Goal: Task Accomplishment & Management: Manage account settings

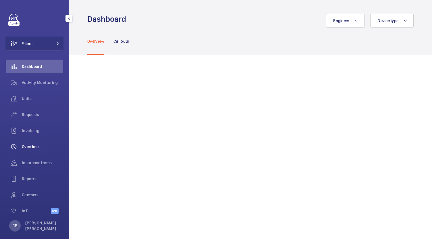
click at [32, 148] on span "Overtime" at bounding box center [42, 147] width 41 height 6
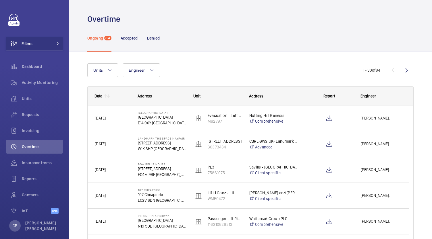
click at [382, 125] on div "[PERSON_NAME]." at bounding box center [381, 118] width 55 height 18
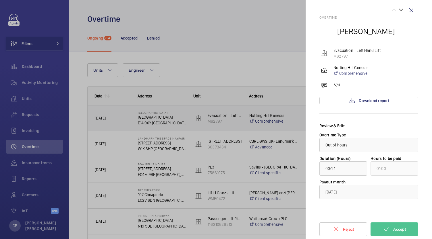
scroll to position [5, 0]
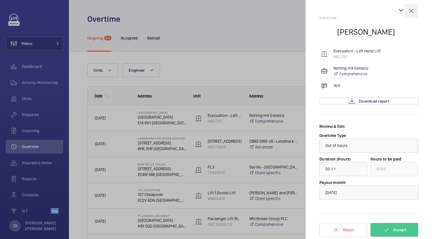
click at [406, 14] on wm-front-icon-button at bounding box center [411, 11] width 14 height 14
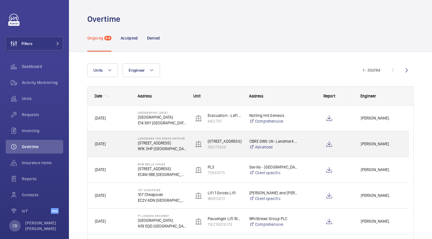
click at [370, 147] on span "[PERSON_NAME]." at bounding box center [381, 144] width 41 height 7
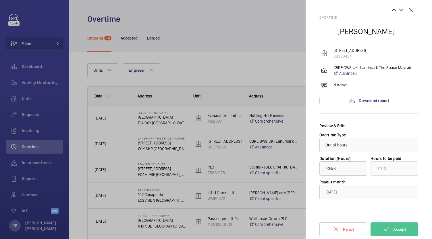
scroll to position [4, 0]
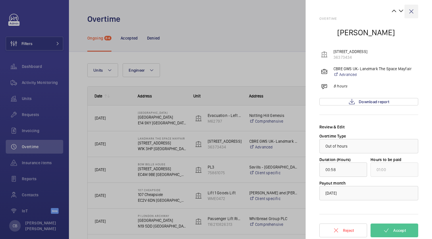
click at [405, 15] on wm-front-icon-button at bounding box center [411, 12] width 14 height 14
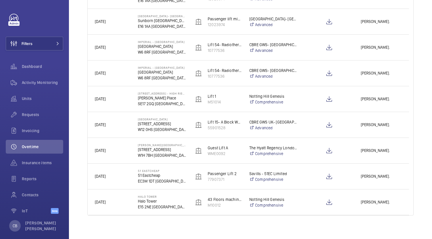
scroll to position [665, 0]
click at [300, 106] on div at bounding box center [325, 100] width 55 height 26
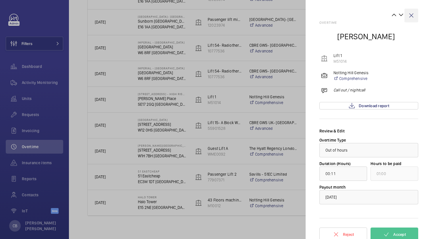
click at [407, 15] on wm-front-icon-button at bounding box center [411, 16] width 14 height 14
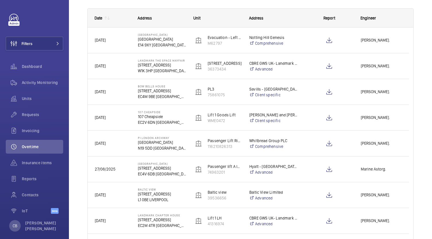
scroll to position [77, 0]
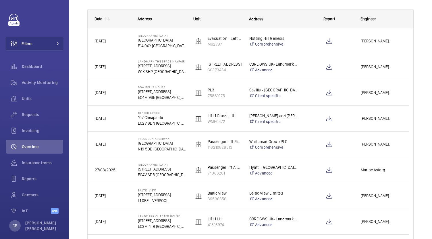
click at [304, 138] on div at bounding box center [325, 145] width 55 height 26
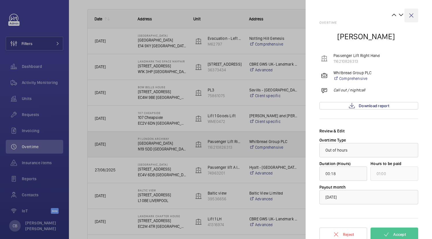
click at [411, 10] on wm-front-icon-button at bounding box center [411, 16] width 14 height 14
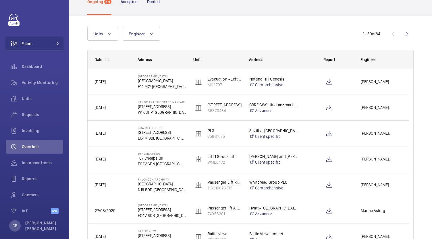
scroll to position [37, 0]
click at [307, 111] on div at bounding box center [329, 107] width 48 height 14
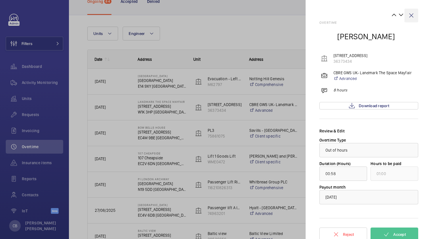
click at [412, 17] on wm-front-icon-button at bounding box center [411, 16] width 14 height 14
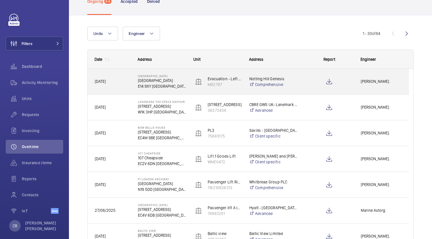
click at [310, 80] on div at bounding box center [329, 82] width 48 height 14
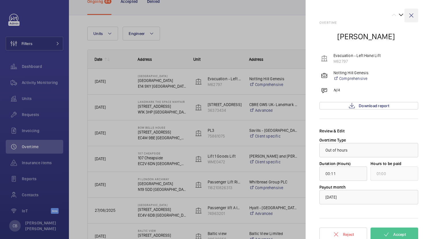
click at [407, 15] on wm-front-icon-button at bounding box center [411, 16] width 14 height 14
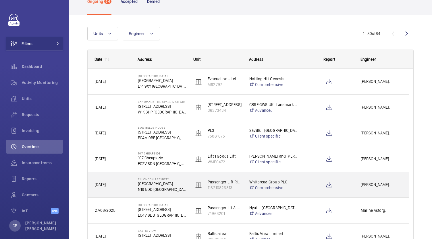
click at [307, 158] on div at bounding box center [329, 159] width 48 height 14
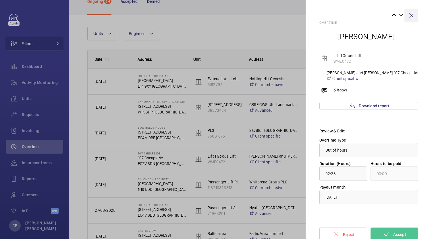
click at [409, 15] on wm-front-icon-button at bounding box center [411, 16] width 14 height 14
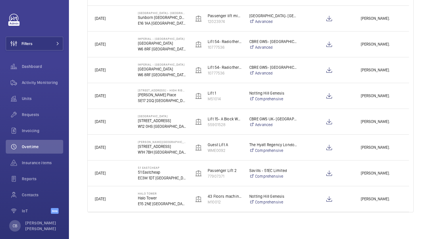
scroll to position [669, 0]
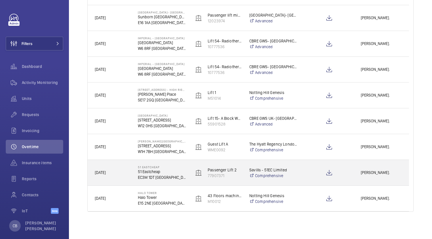
click at [309, 171] on div at bounding box center [329, 173] width 48 height 14
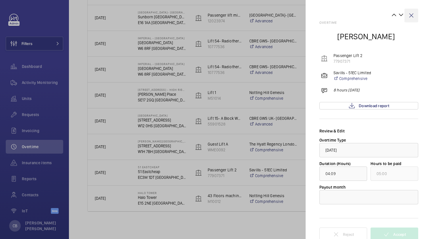
click at [408, 19] on wm-front-icon-button at bounding box center [411, 16] width 14 height 14
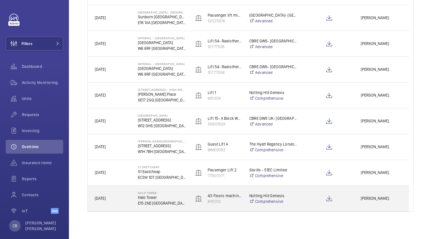
click at [304, 194] on div at bounding box center [325, 199] width 55 height 26
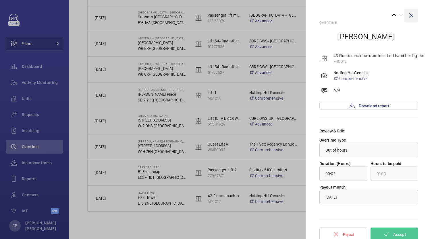
click at [404, 16] on wm-front-icon-button at bounding box center [411, 16] width 14 height 14
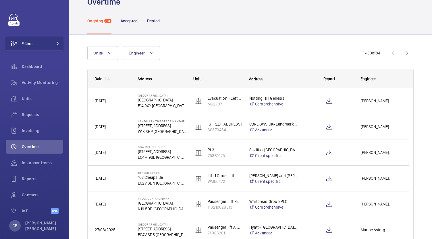
scroll to position [0, 0]
